Goal: Find specific page/section: Find specific page/section

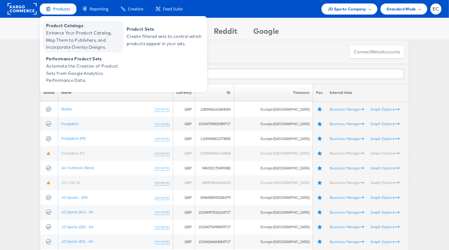
click at [85, 30] on span "Enhance Your Product Catalog, Map Them to Publishers, and Incorporate Overlay D…" at bounding box center [84, 39] width 76 height 21
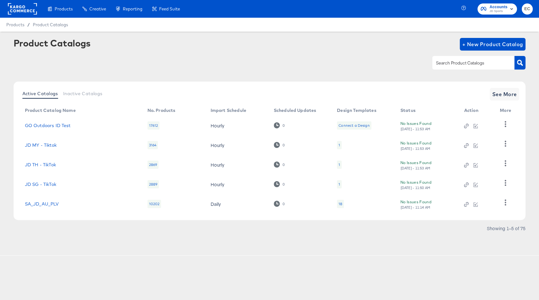
click at [483, 67] on div at bounding box center [473, 62] width 82 height 13
type input "it"
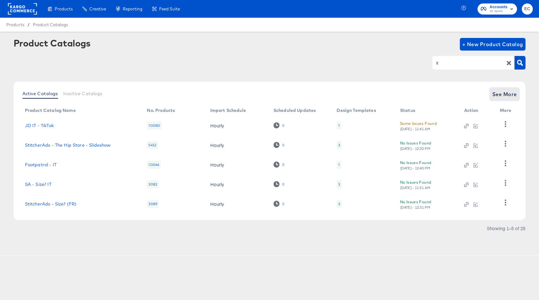
click at [509, 93] on span "See More" at bounding box center [504, 94] width 25 height 9
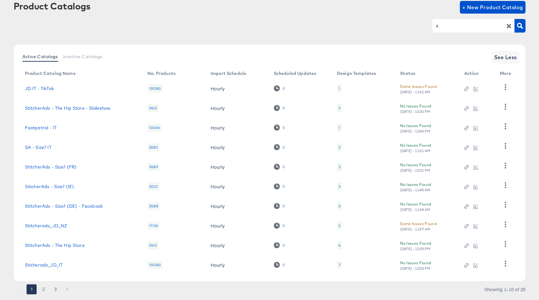
scroll to position [53, 0]
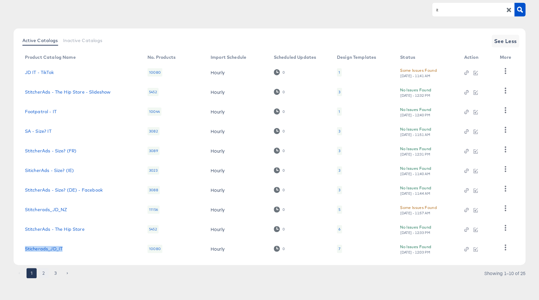
click at [43, 273] on button "2" at bounding box center [44, 273] width 10 height 10
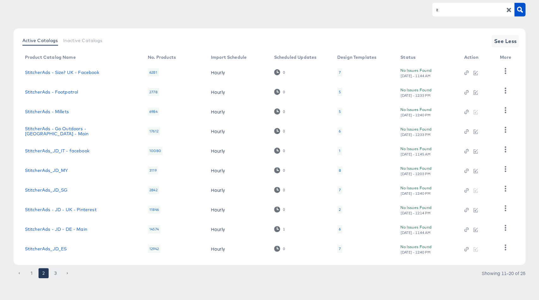
click at [56, 271] on button "3" at bounding box center [56, 273] width 10 height 10
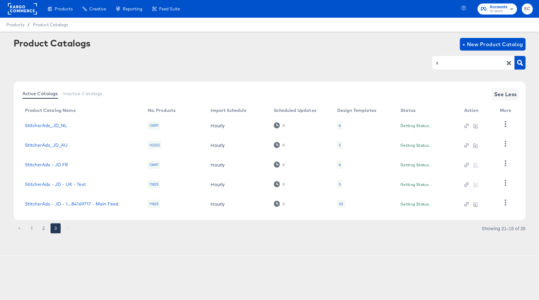
scroll to position [0, 0]
click at [34, 228] on button "1" at bounding box center [32, 228] width 10 height 10
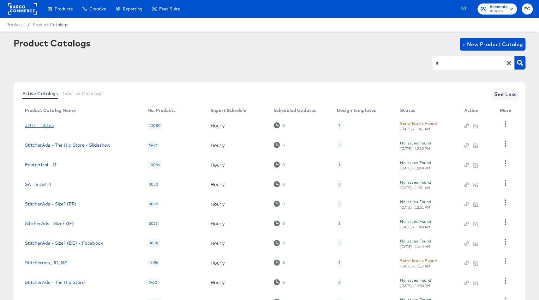
click at [48, 127] on link "JD IT - TikTok" at bounding box center [39, 125] width 29 height 5
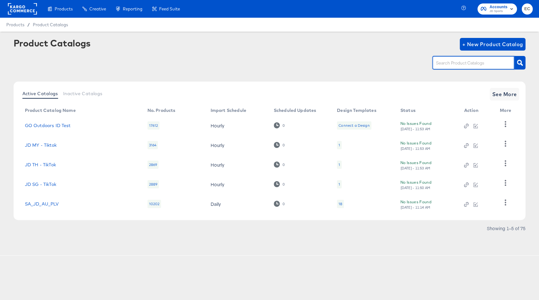
click at [463, 63] on input "text" at bounding box center [468, 62] width 67 height 7
type input "nl"
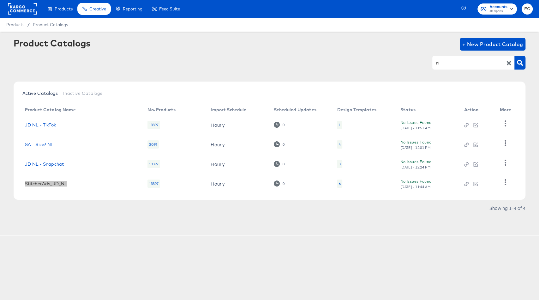
drag, startPoint x: 52, startPoint y: 183, endPoint x: 110, endPoint y: 3, distance: 189.0
click at [0, 0] on div "Products Products Product Catalogs Enhance Your Product Catalog, Map Them to Pu…" at bounding box center [269, 150] width 539 height 300
click at [38, 125] on link "JD NL - TikTok" at bounding box center [40, 124] width 31 height 5
